Goal: Task Accomplishment & Management: Manage account settings

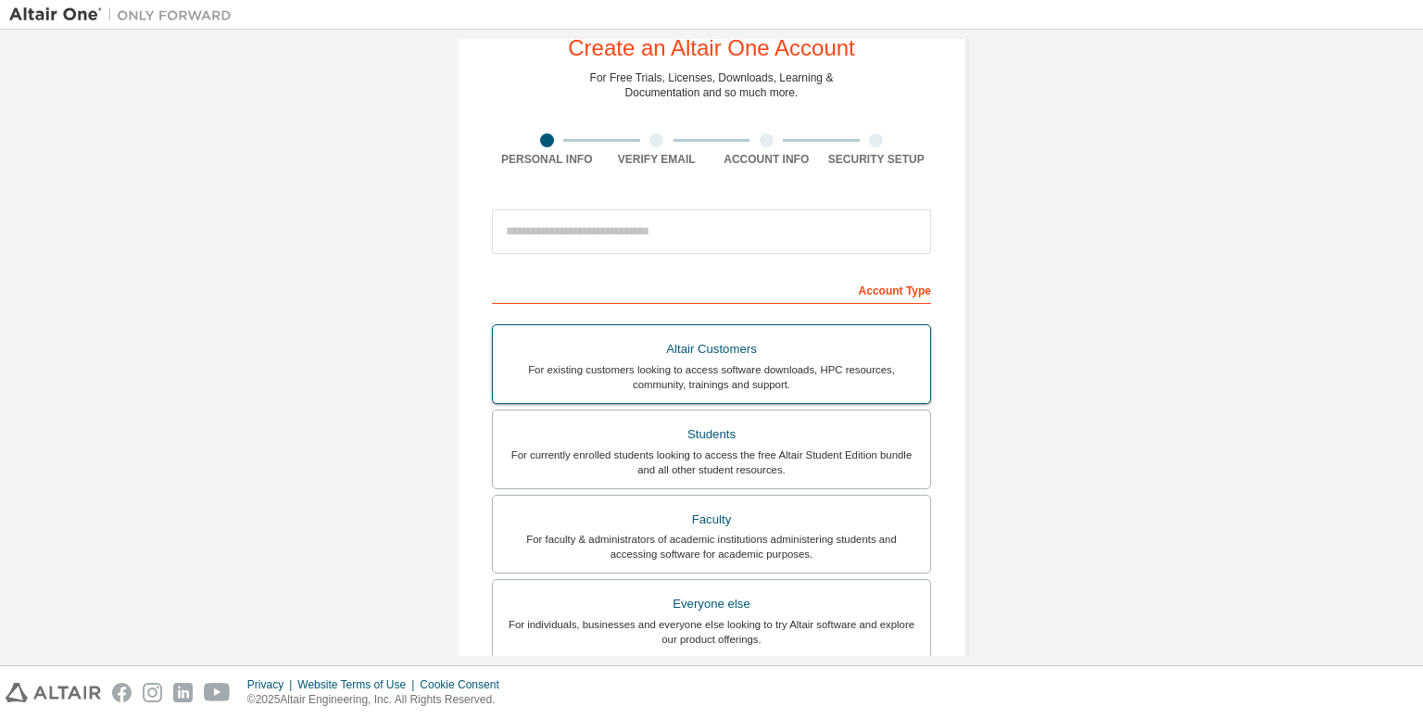
scroll to position [93, 0]
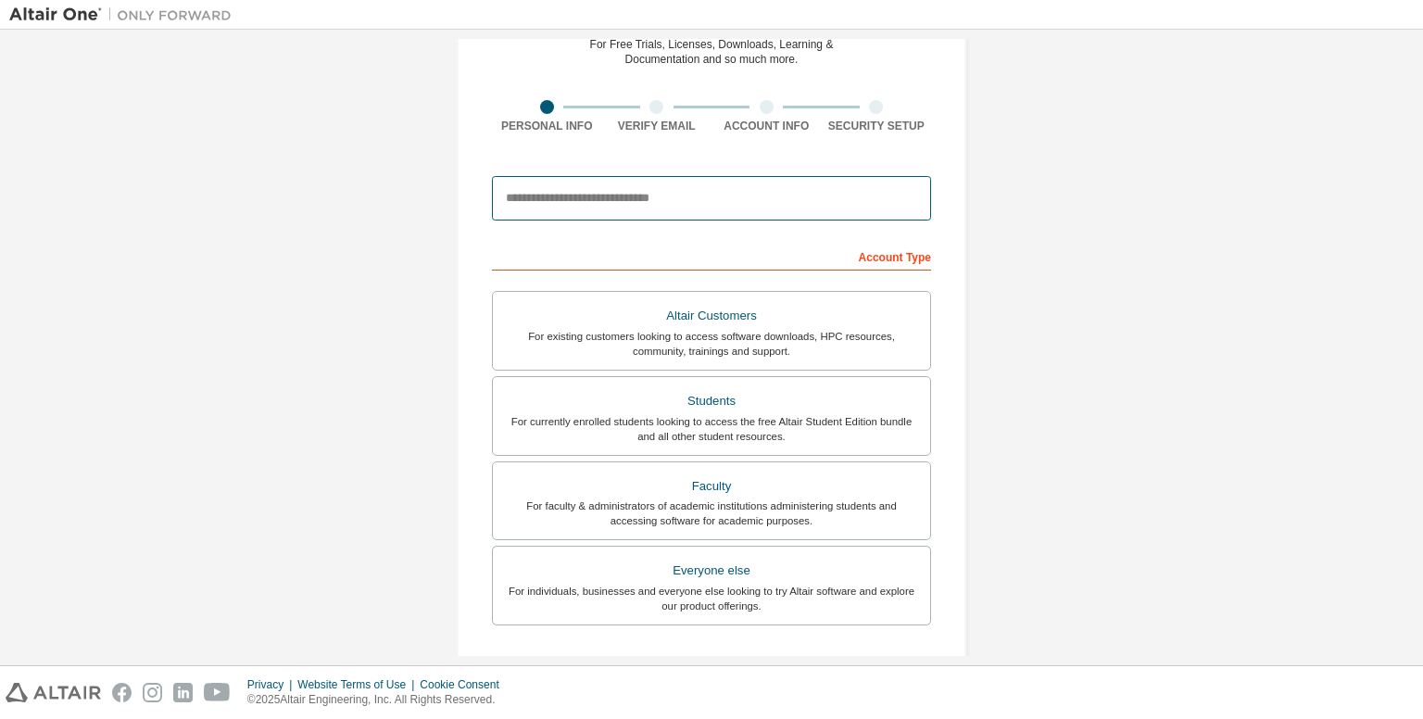
click at [668, 186] on input "email" at bounding box center [711, 198] width 439 height 44
type input "**********"
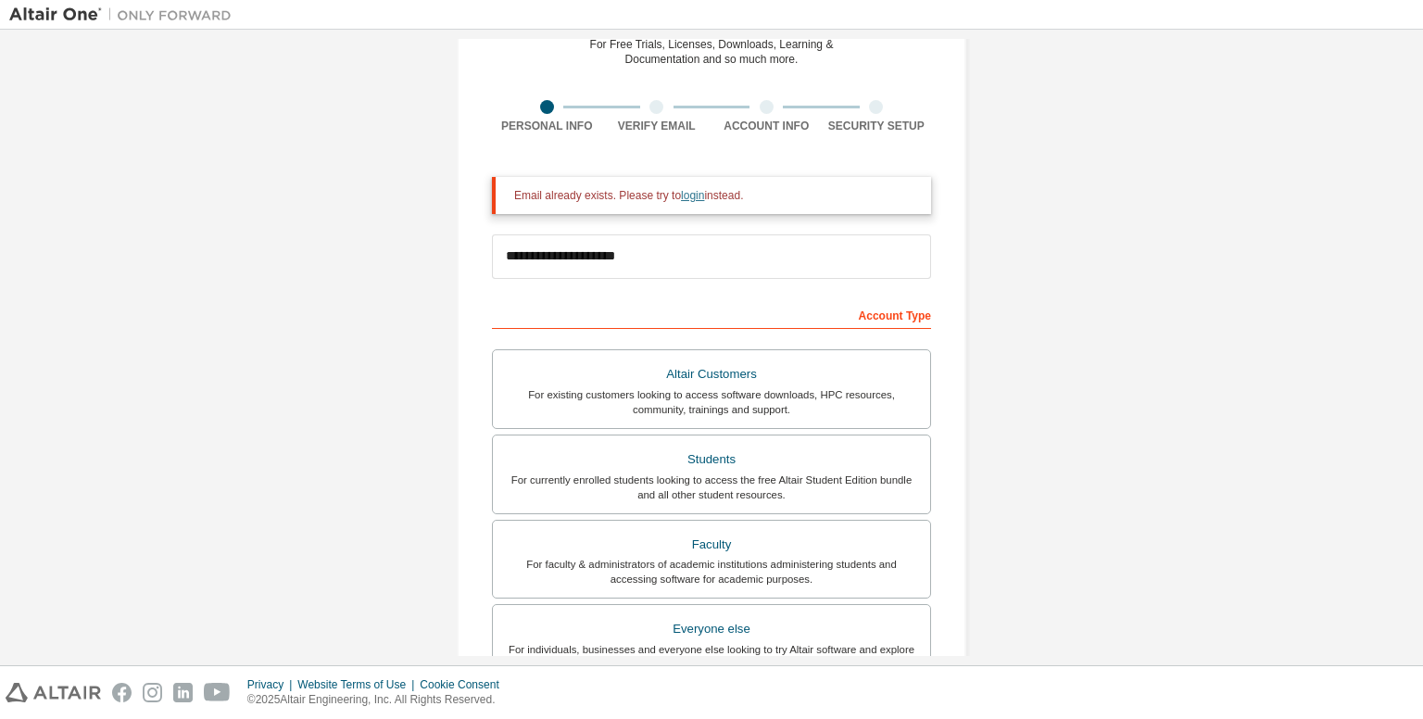
click at [687, 195] on link "login" at bounding box center [692, 195] width 23 height 13
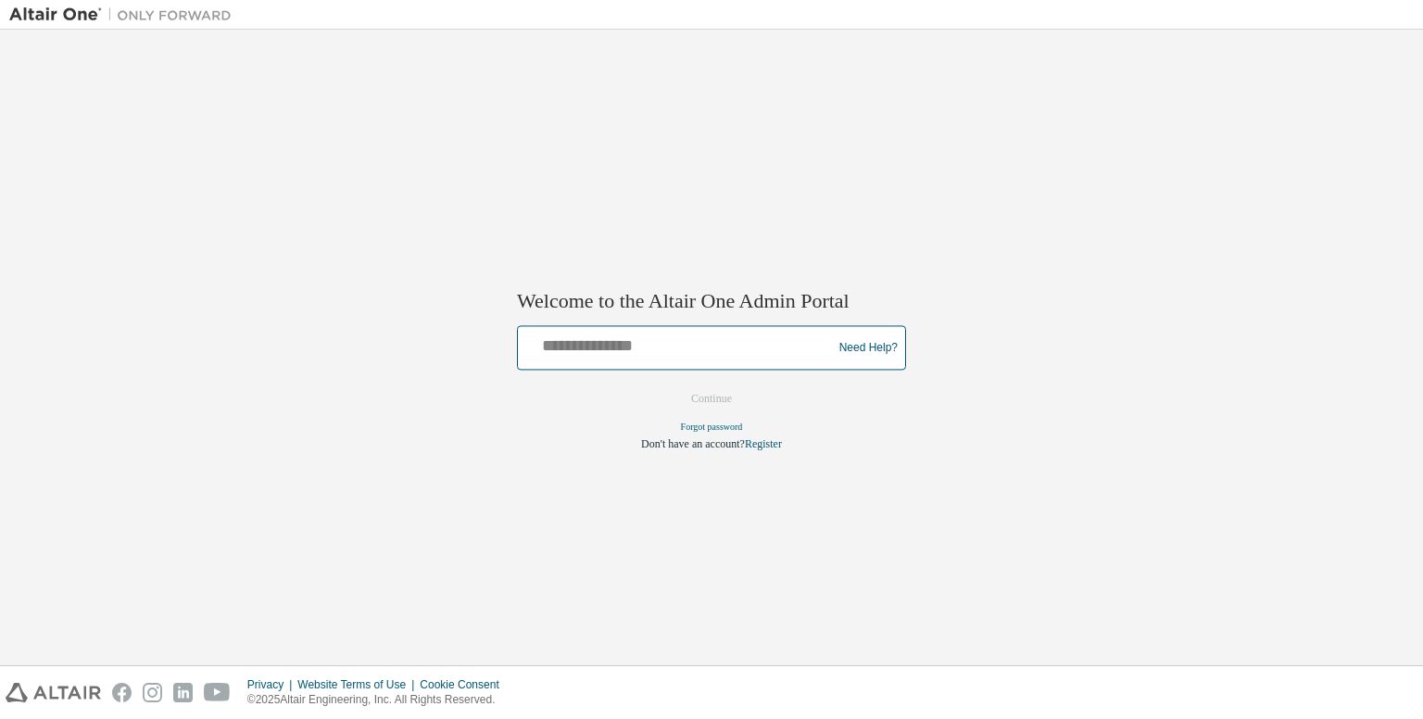
click at [643, 354] on input "text" at bounding box center [677, 344] width 305 height 27
type input "**********"
click at [723, 409] on button "Continue" at bounding box center [712, 399] width 80 height 28
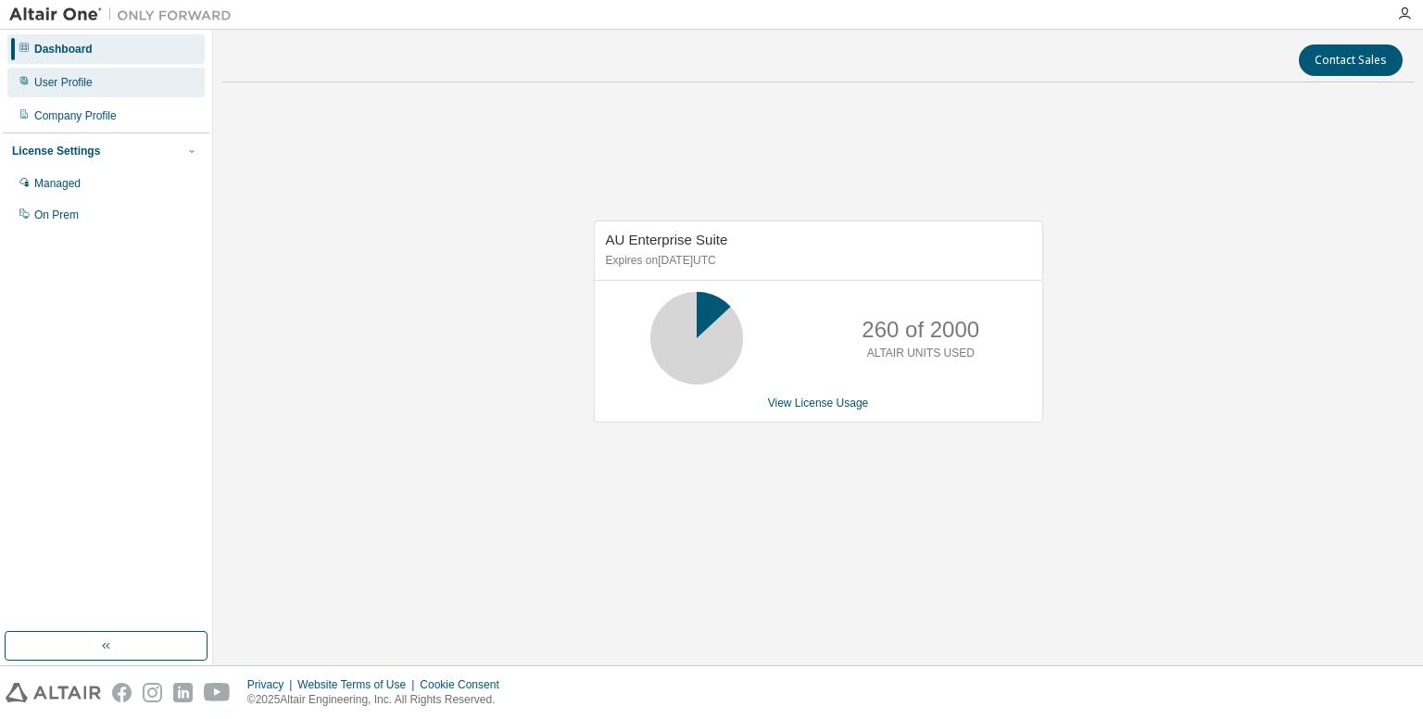
click at [78, 82] on div "User Profile" at bounding box center [63, 82] width 58 height 15
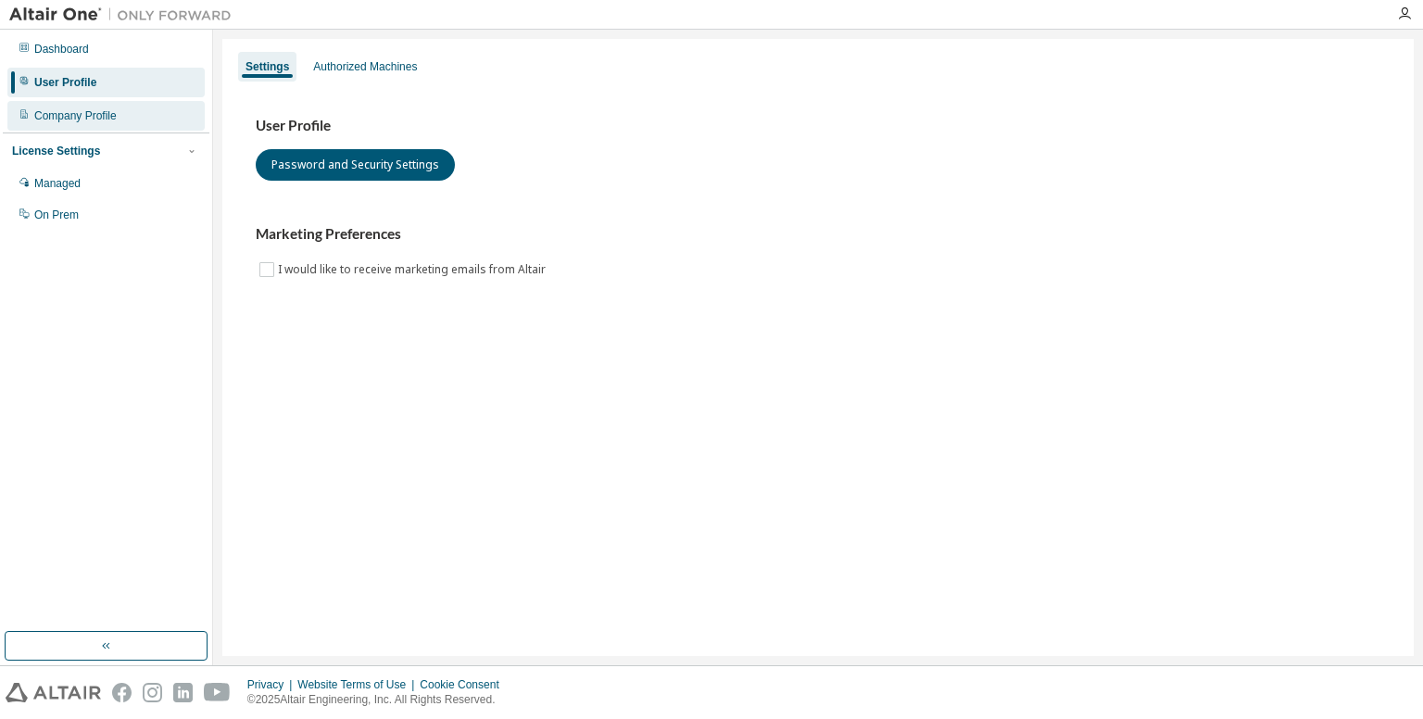
click at [120, 106] on div "Company Profile" at bounding box center [105, 116] width 197 height 30
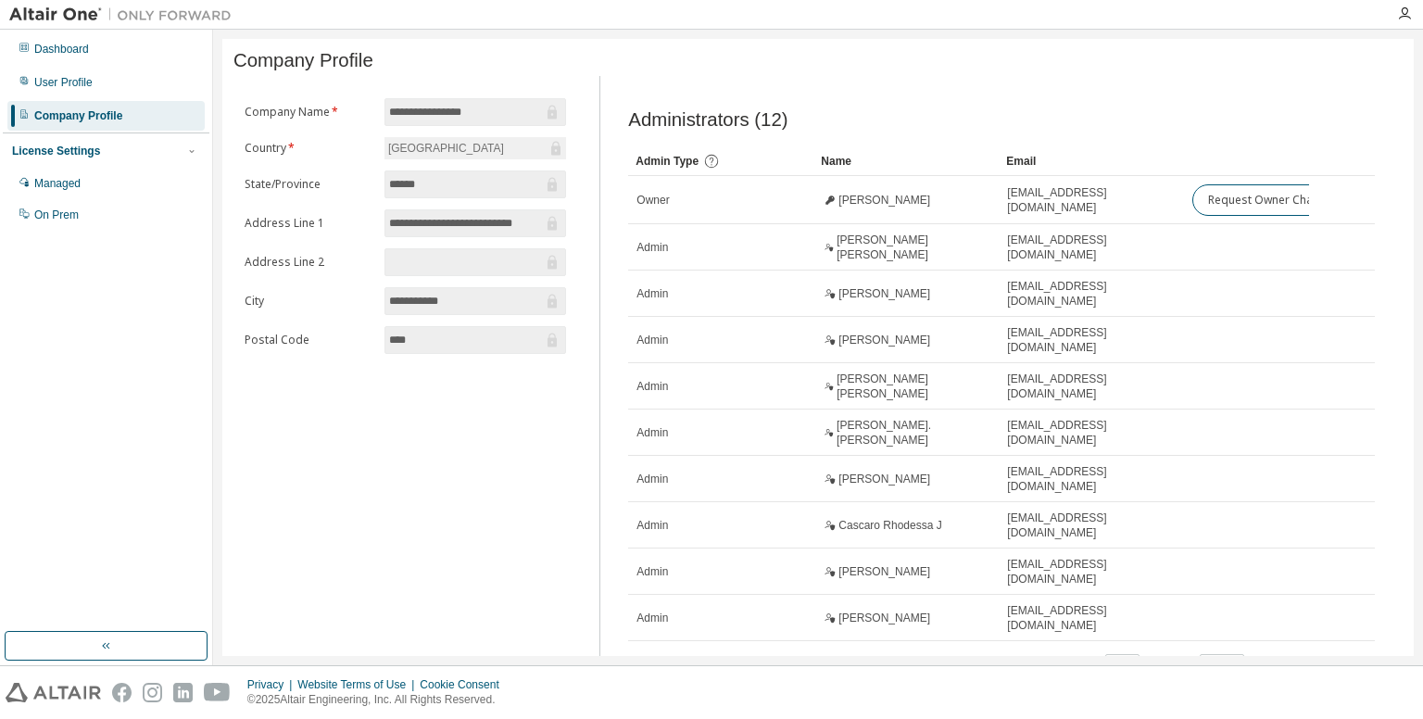
click at [422, 186] on input "******" at bounding box center [466, 184] width 154 height 19
click at [53, 57] on div "Dashboard" at bounding box center [105, 49] width 197 height 30
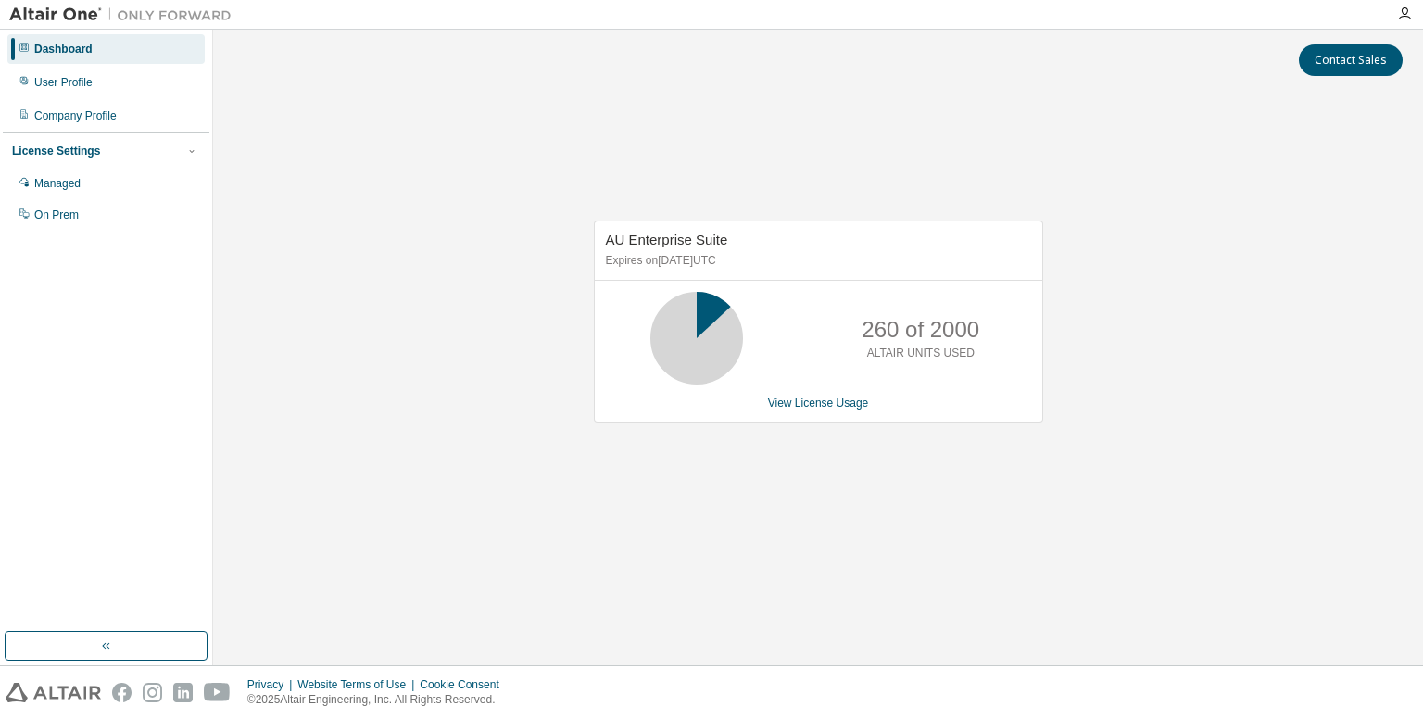
click at [122, 649] on button "button" at bounding box center [106, 646] width 203 height 30
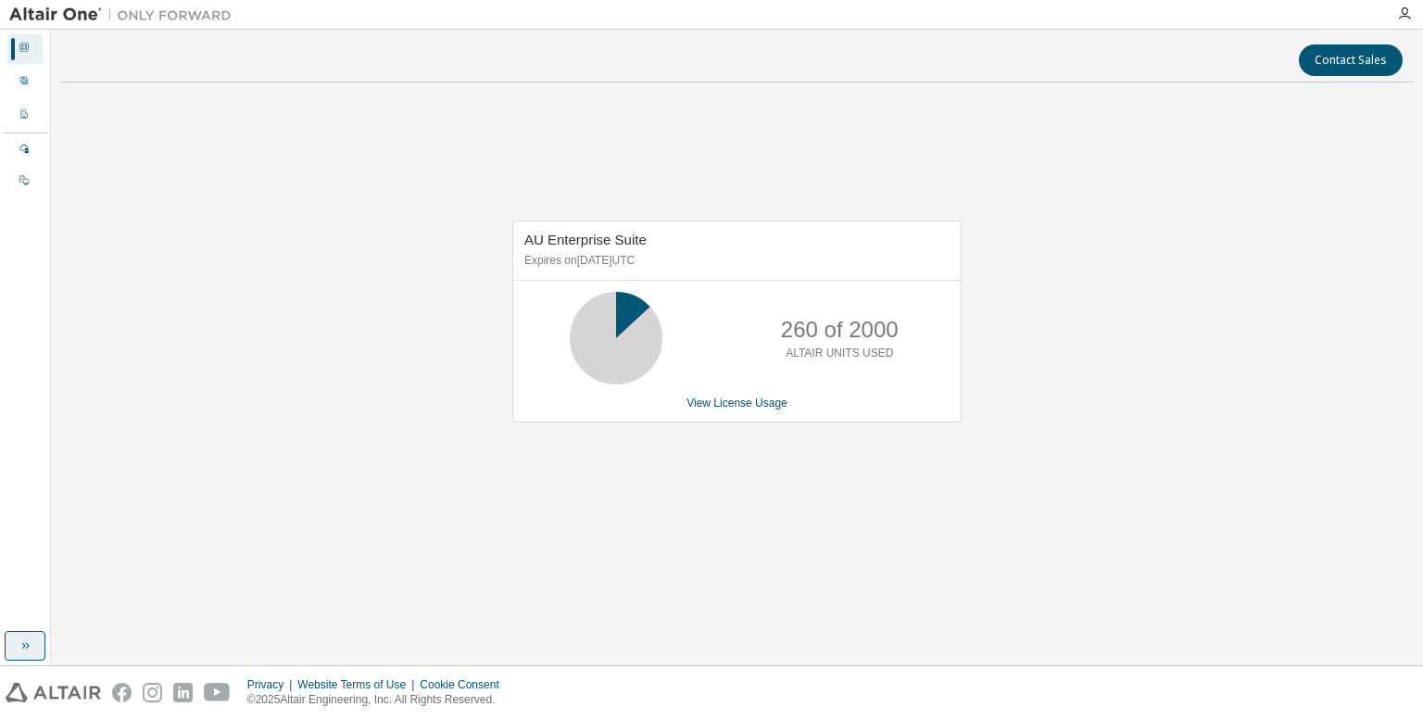
click at [30, 638] on icon "button" at bounding box center [25, 645] width 15 height 15
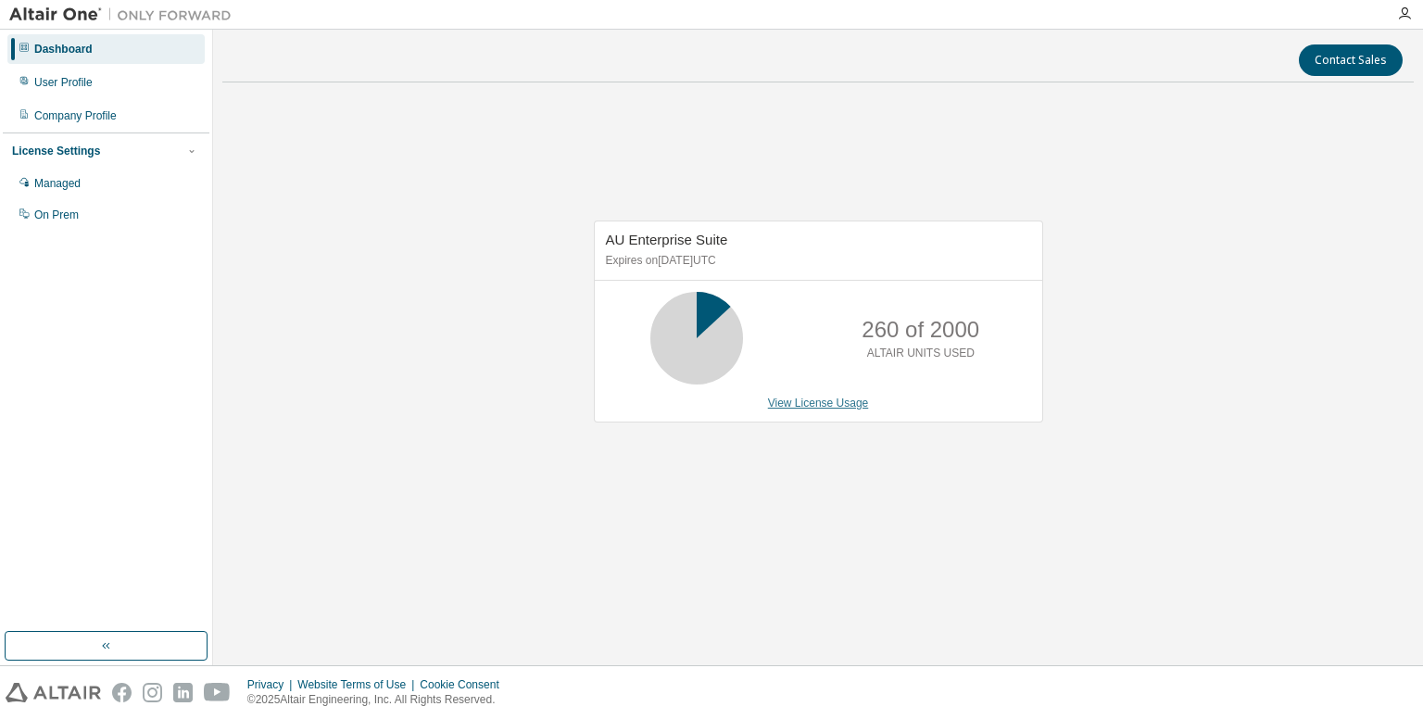
click at [835, 401] on link "View License Usage" at bounding box center [818, 402] width 101 height 13
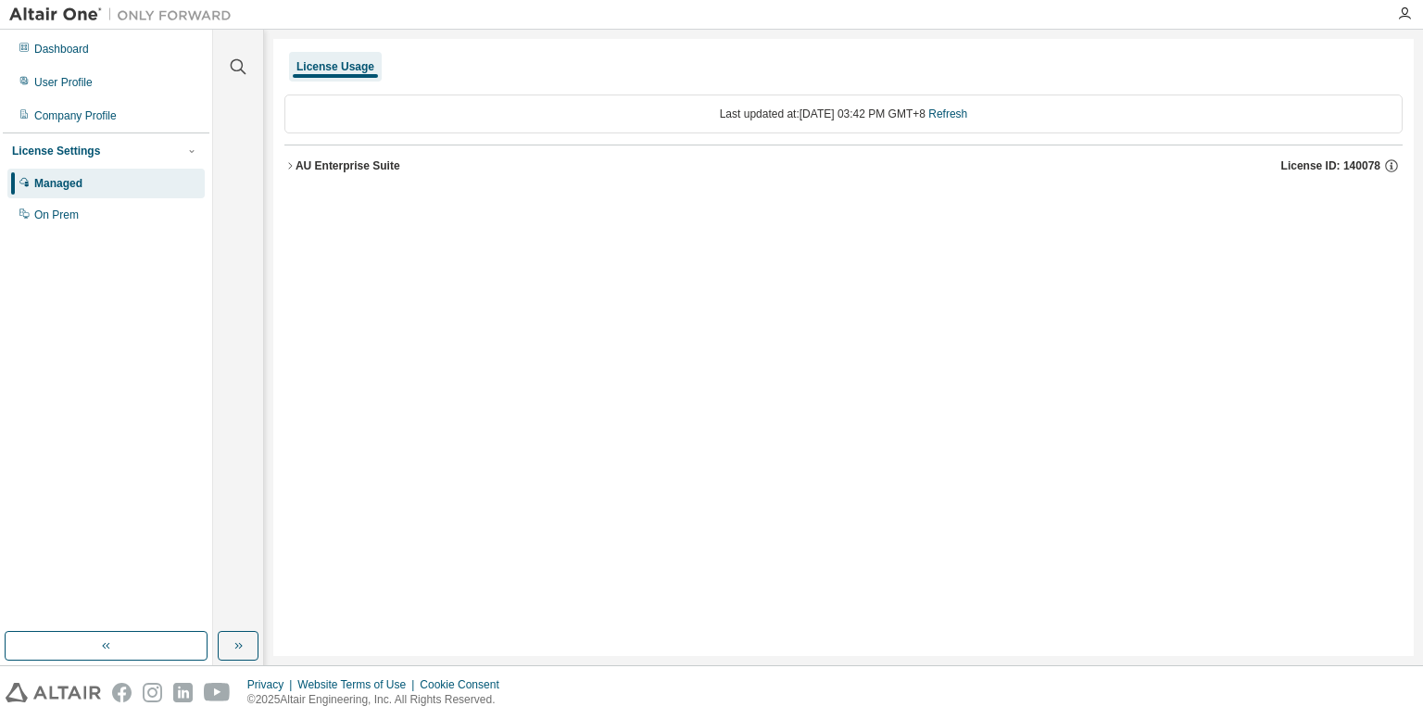
click at [347, 59] on div "License Usage" at bounding box center [335, 66] width 78 height 15
click at [287, 165] on icon "button" at bounding box center [289, 165] width 11 height 11
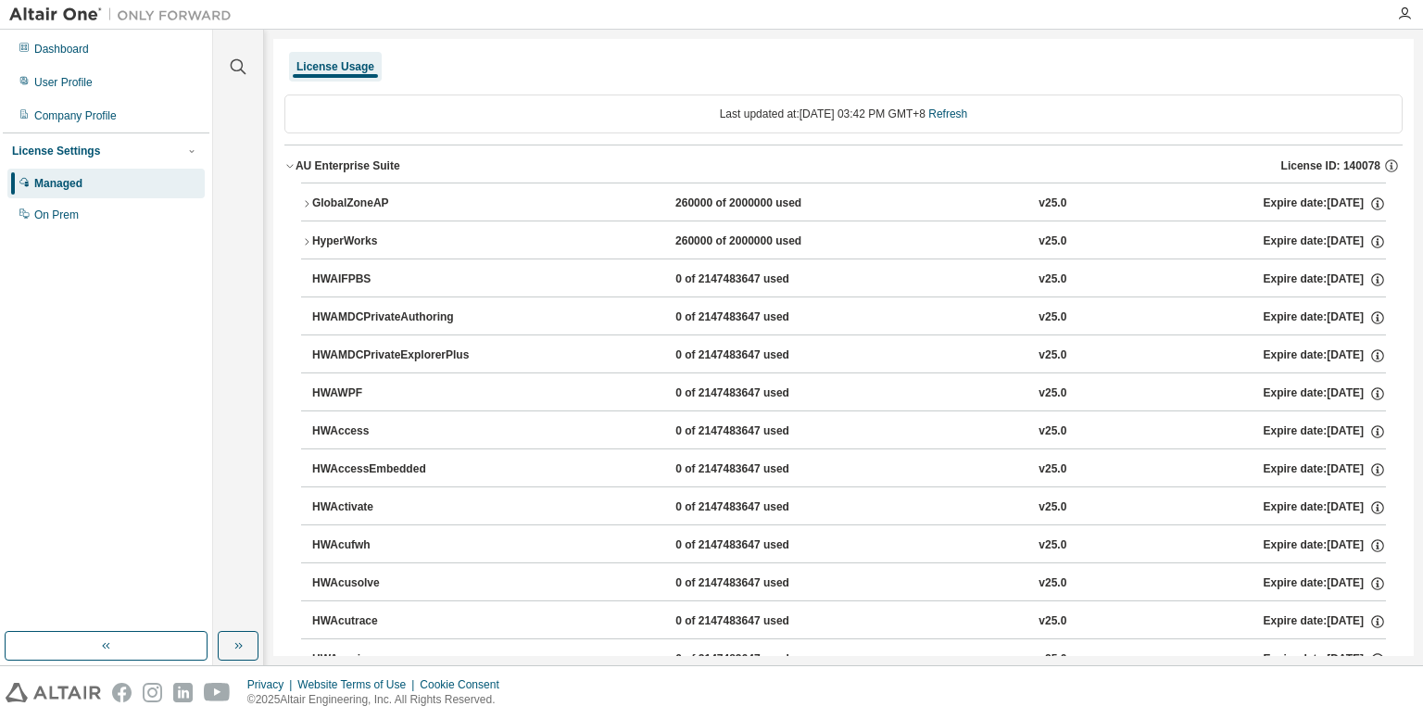
click at [1403, 23] on div at bounding box center [1404, 14] width 37 height 28
click at [1403, 15] on icon "button" at bounding box center [1404, 13] width 15 height 15
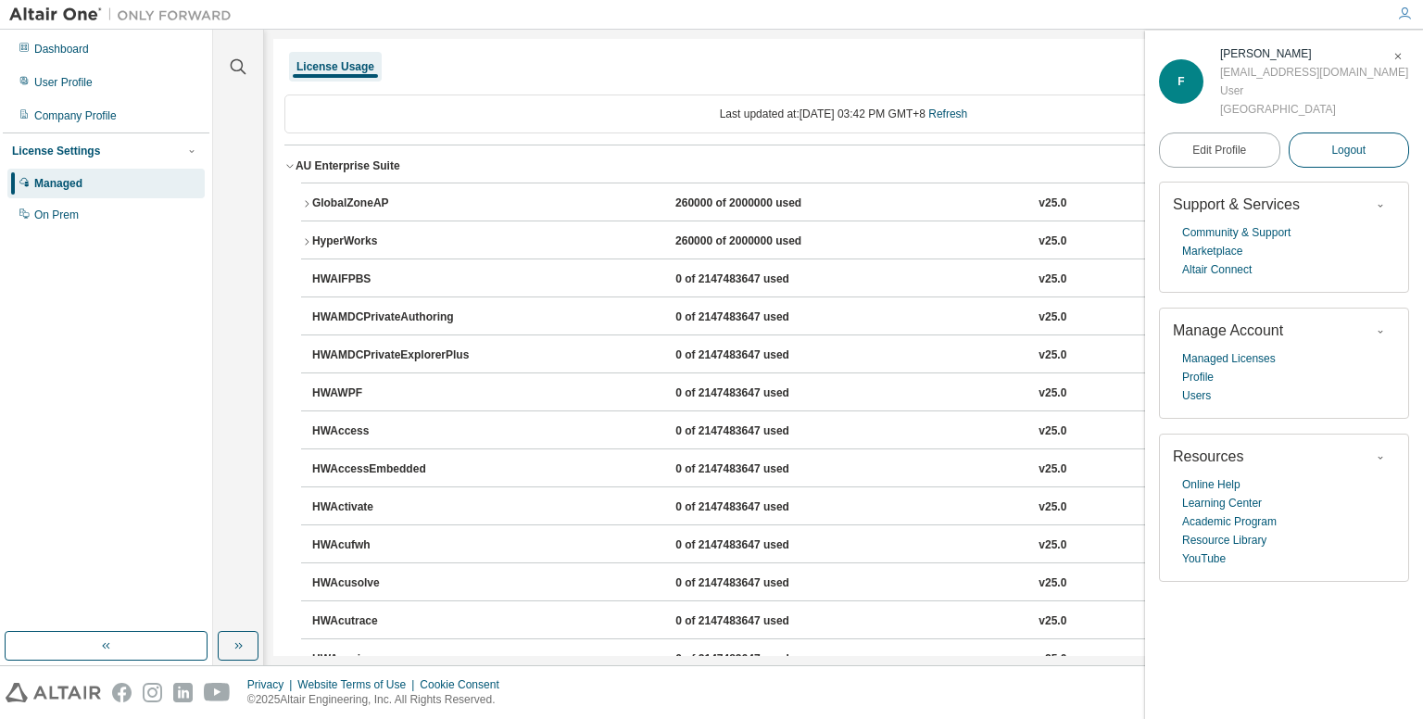
click at [1358, 157] on span "Logout" at bounding box center [1348, 150] width 34 height 19
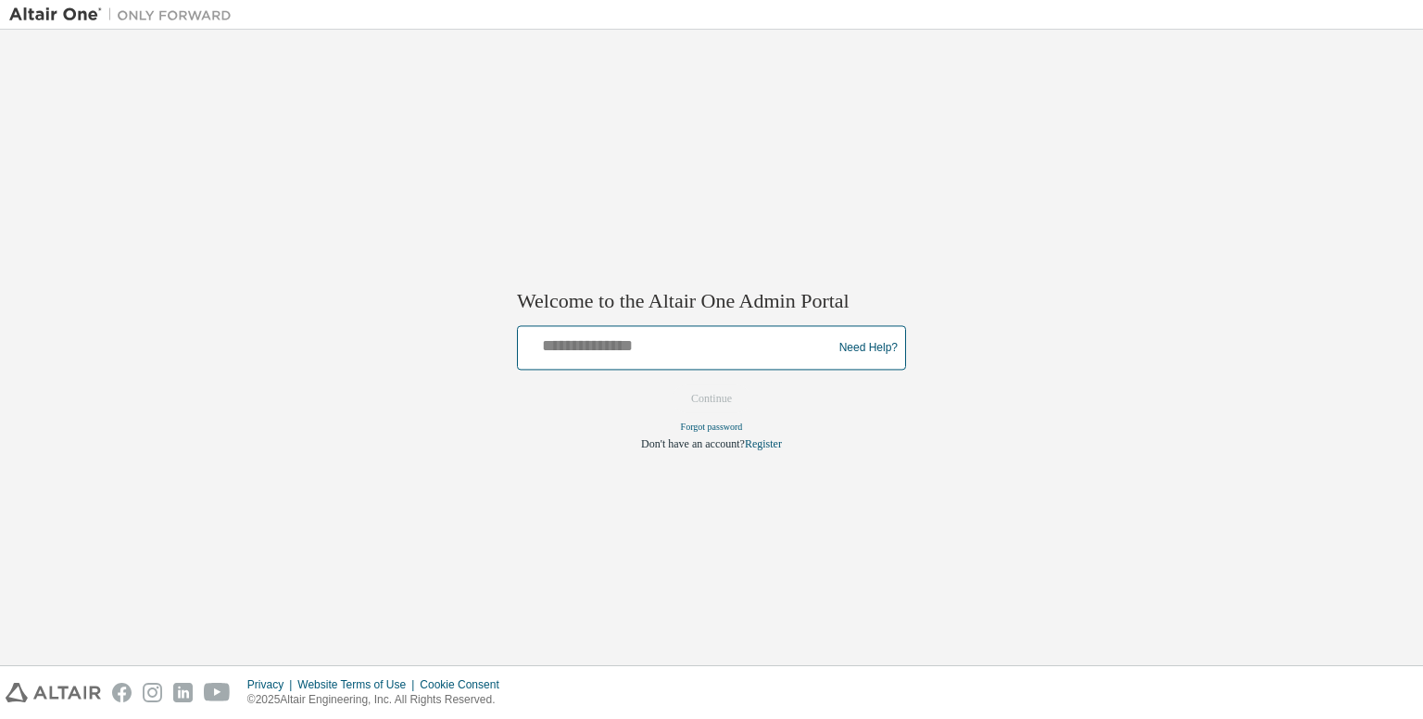
click at [723, 354] on input "text" at bounding box center [677, 344] width 305 height 27
type input "**********"
click at [707, 402] on button "Continue" at bounding box center [712, 399] width 80 height 28
